Goal: Transaction & Acquisition: Obtain resource

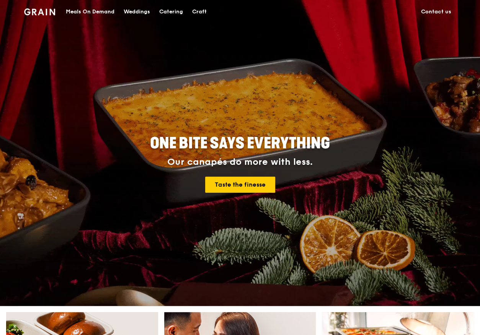
click at [164, 12] on div "Catering" at bounding box center [171, 11] width 24 height 23
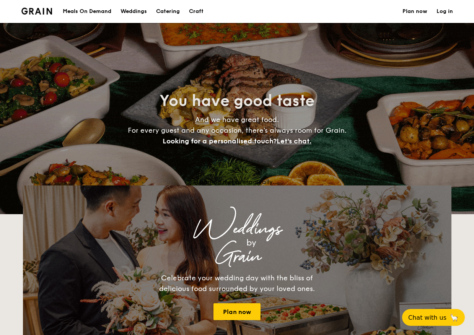
select select
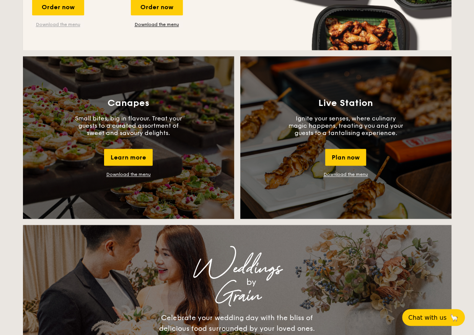
scroll to position [631, 0]
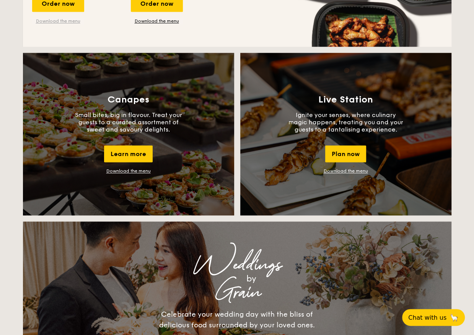
click at [63, 24] on link "Download the menu" at bounding box center [58, 21] width 52 height 6
